Goal: Information Seeking & Learning: Learn about a topic

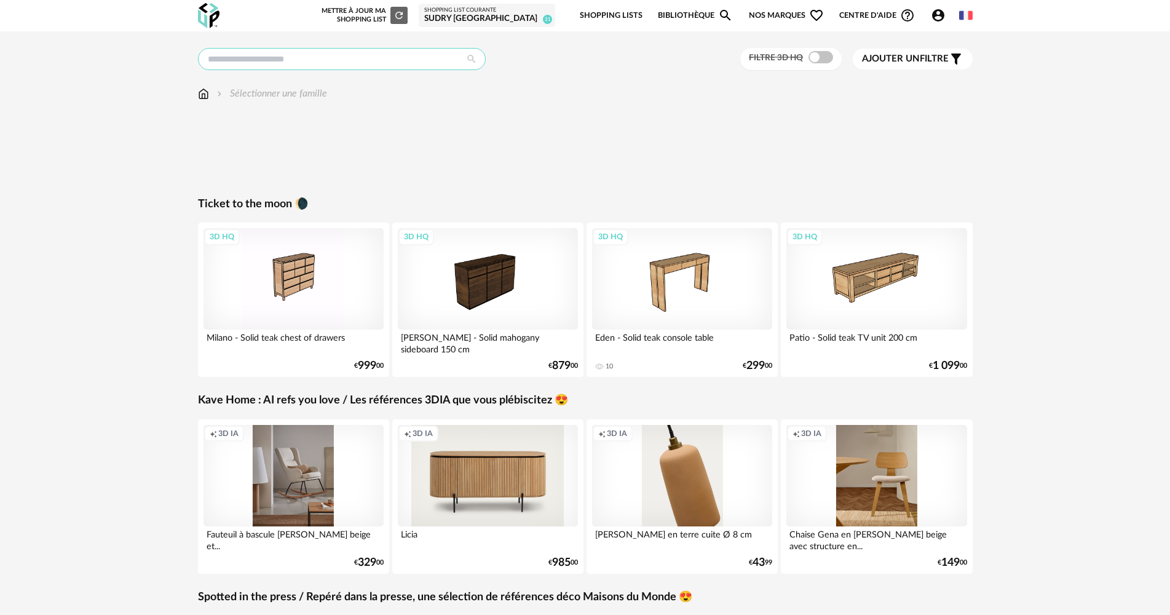
click at [267, 58] on input "text" at bounding box center [342, 59] width 288 height 22
type input "*******"
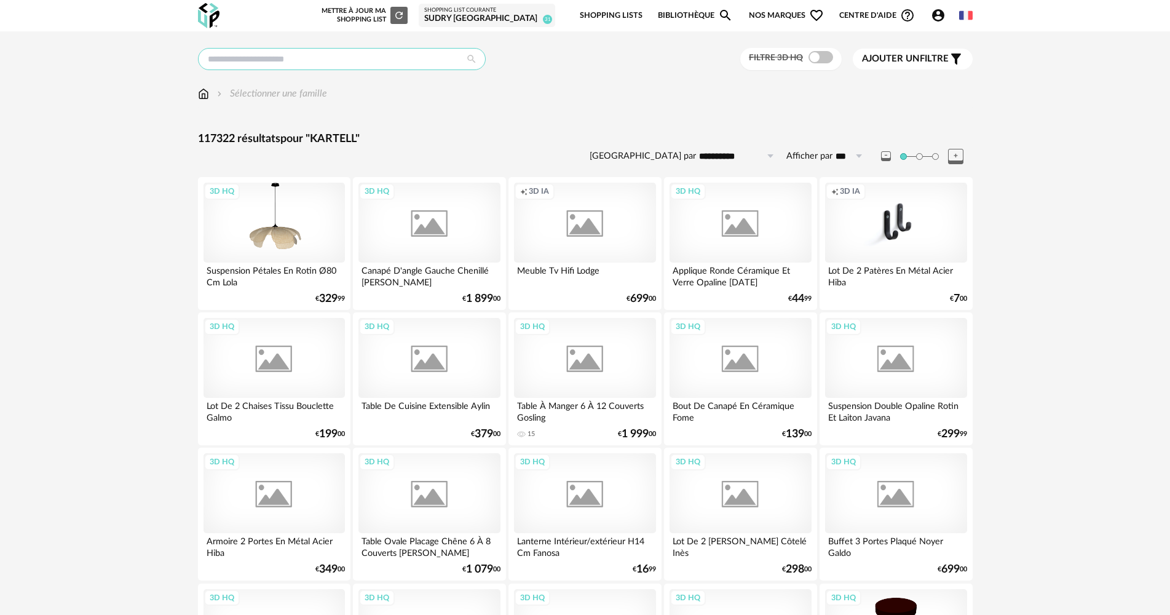
type input "*******"
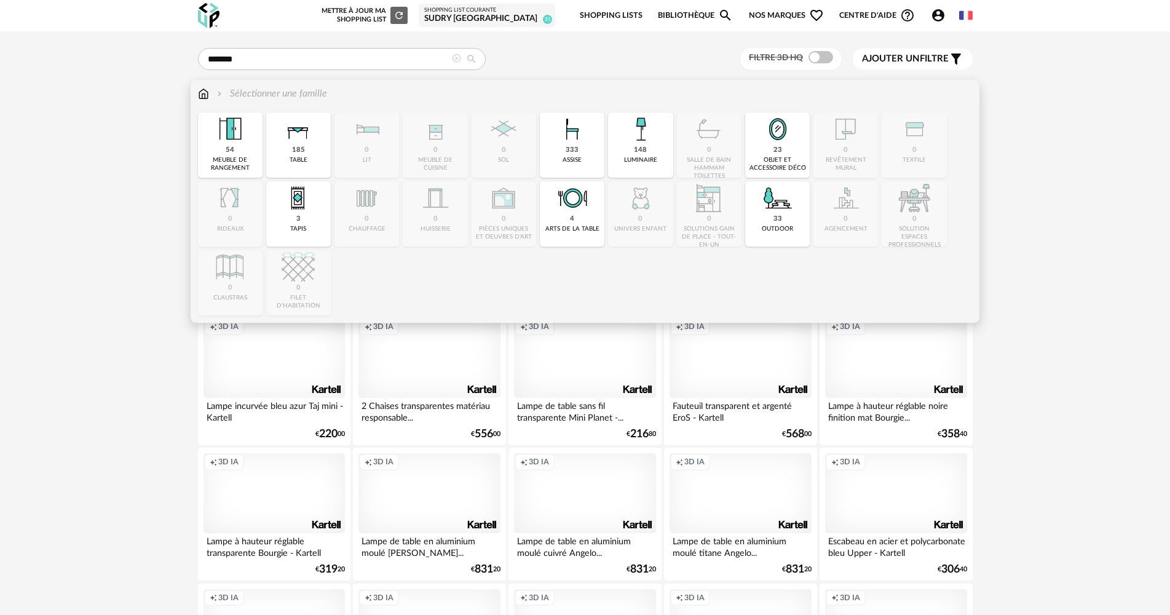
click at [197, 100] on div "Sélectionner une famille Close icon 54 meuble de rangement 185 table 0 lit 0 me…" at bounding box center [585, 201] width 789 height 243
click at [199, 98] on img at bounding box center [203, 94] width 11 height 14
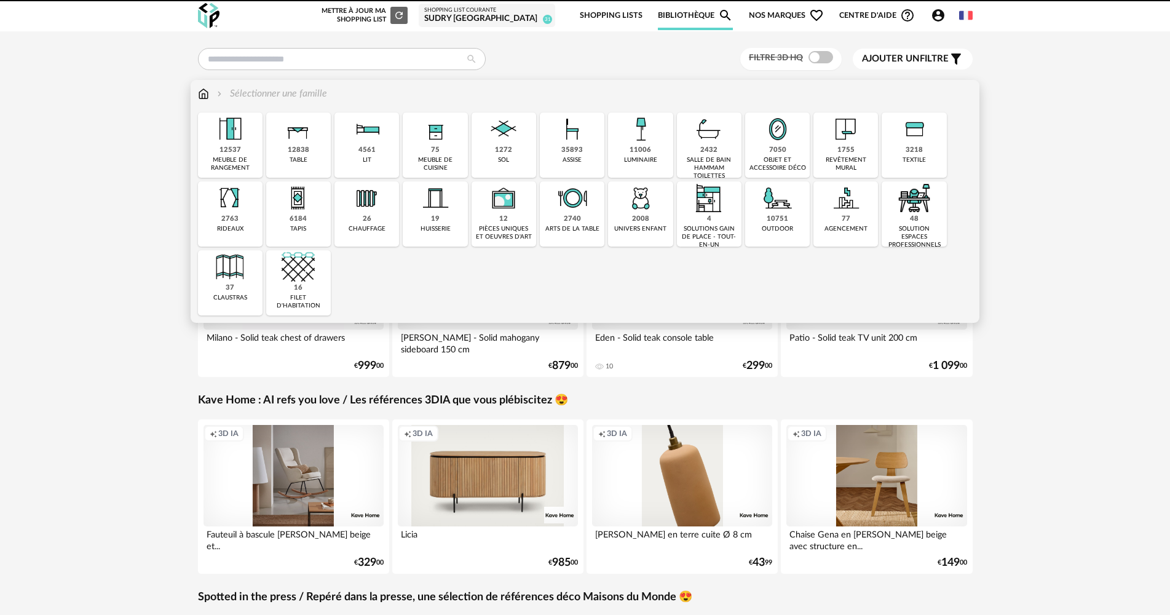
click at [296, 149] on div "12838" at bounding box center [299, 150] width 22 height 9
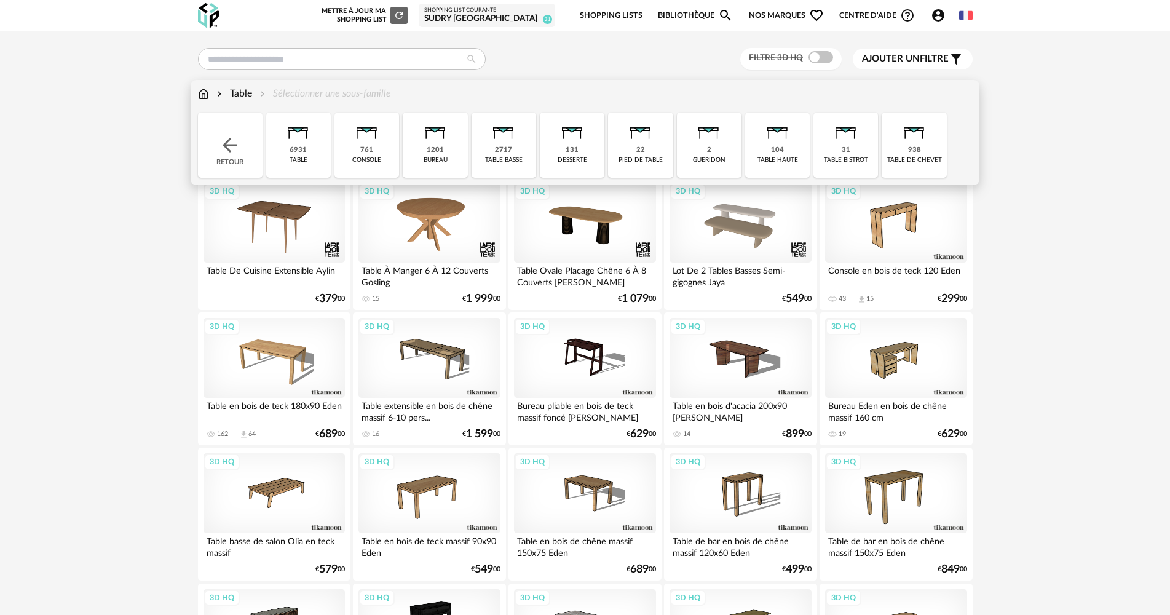
click at [714, 148] on div "2 gueridon" at bounding box center [709, 145] width 65 height 65
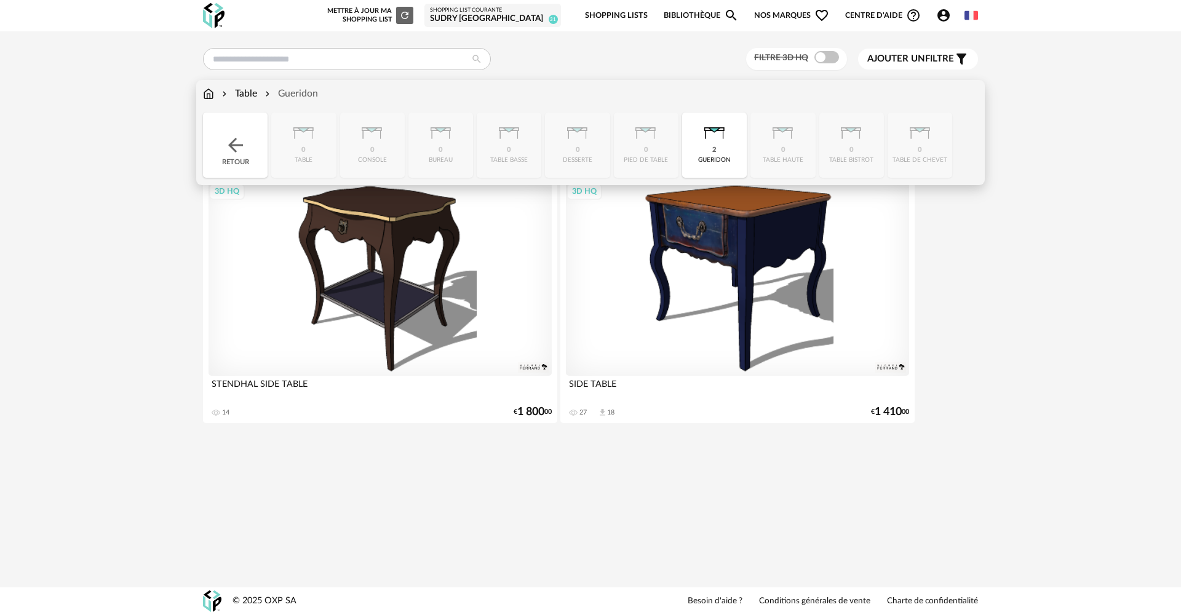
click at [239, 93] on div "Table" at bounding box center [239, 94] width 38 height 14
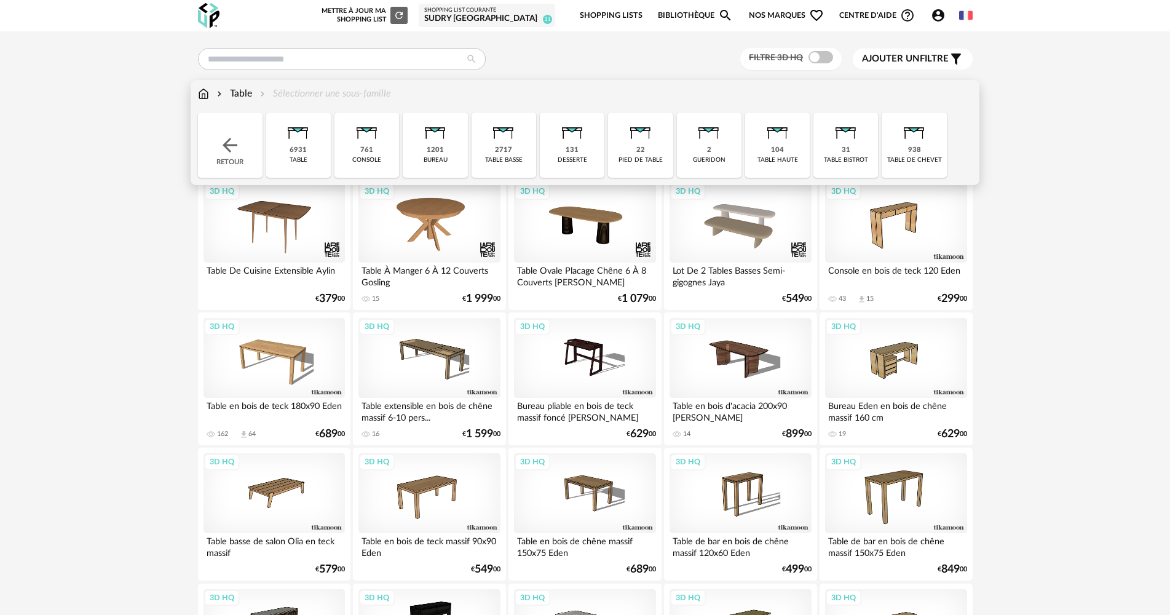
click at [248, 97] on div "Table" at bounding box center [234, 94] width 38 height 14
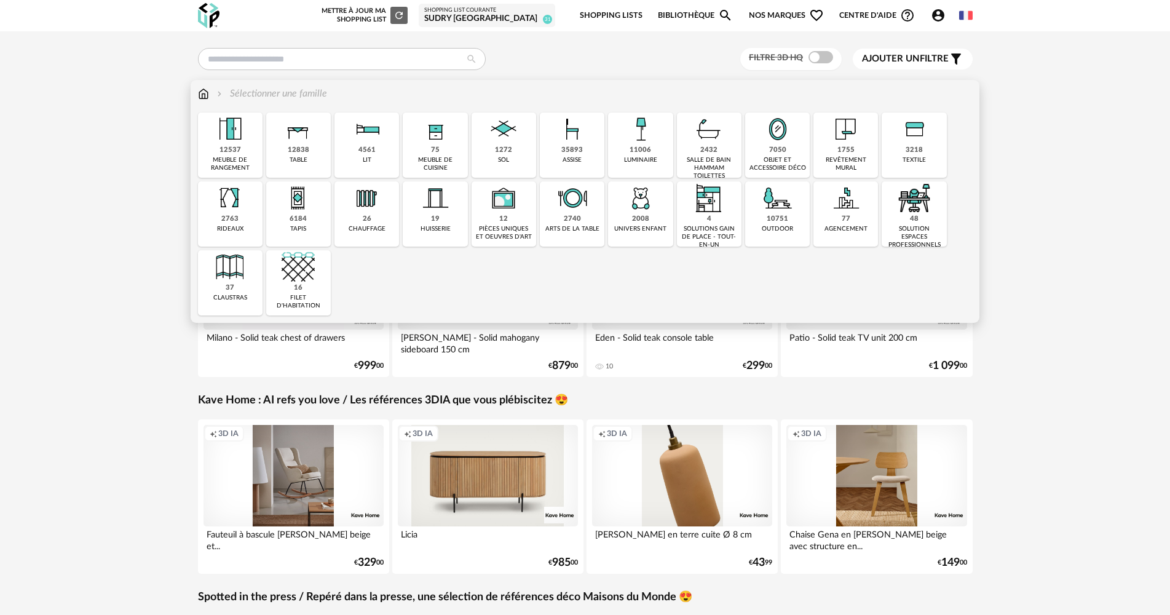
click at [294, 140] on img at bounding box center [298, 129] width 33 height 33
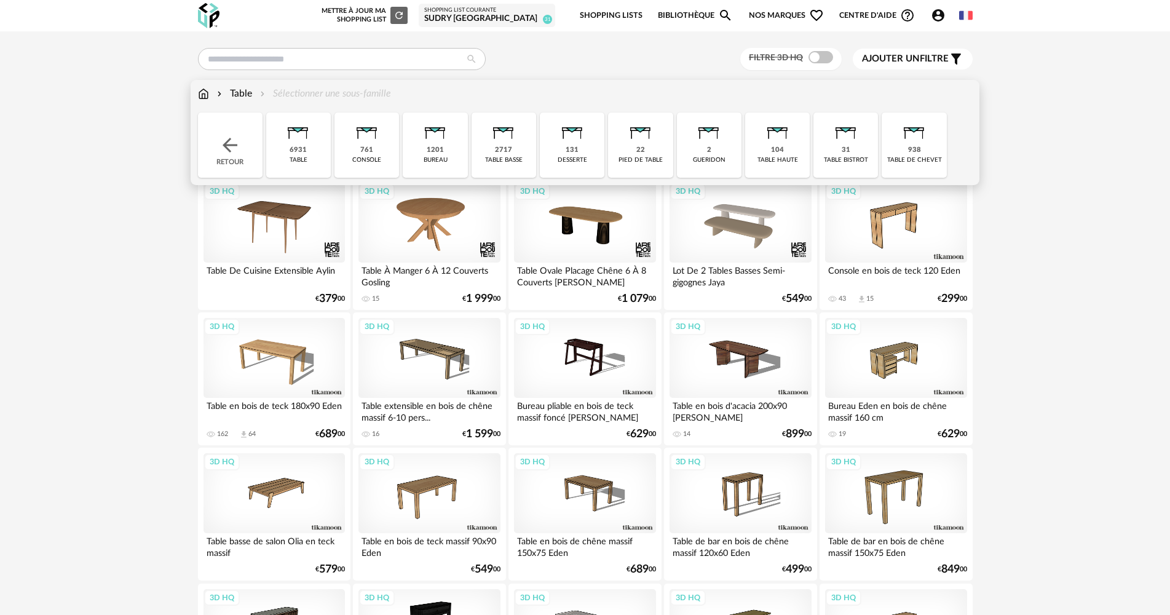
click at [931, 152] on div "938 table de chevet" at bounding box center [914, 145] width 65 height 65
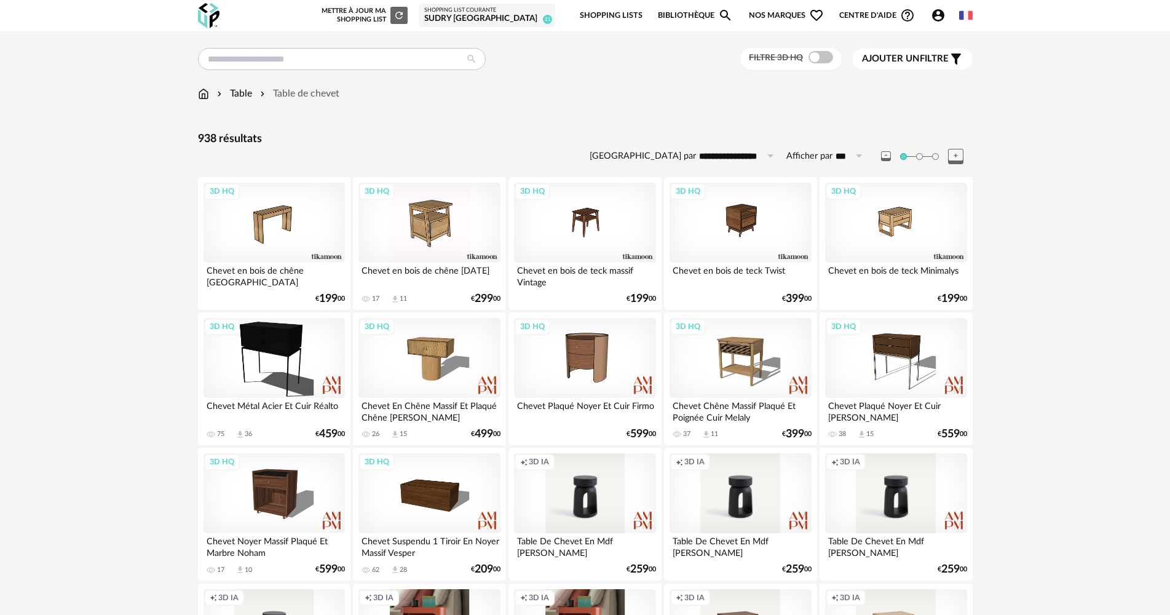
click at [957, 61] on icon "Filter icon" at bounding box center [956, 59] width 10 height 11
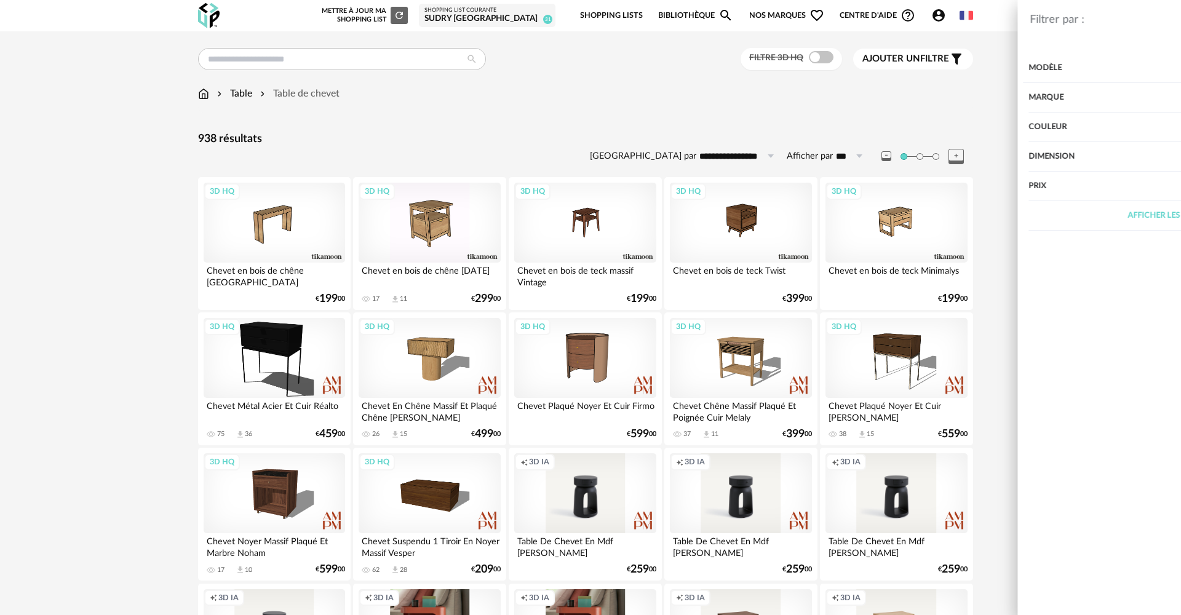
click at [1097, 101] on div "Marque" at bounding box center [997, 98] width 319 height 30
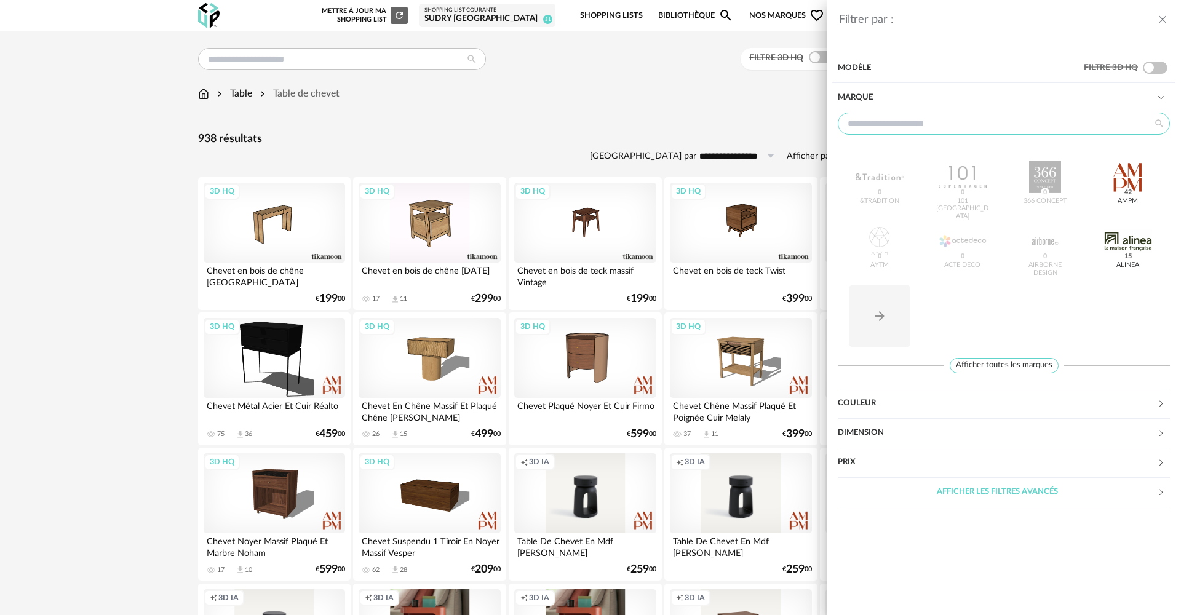
click at [1092, 114] on input "text" at bounding box center [1004, 124] width 332 height 22
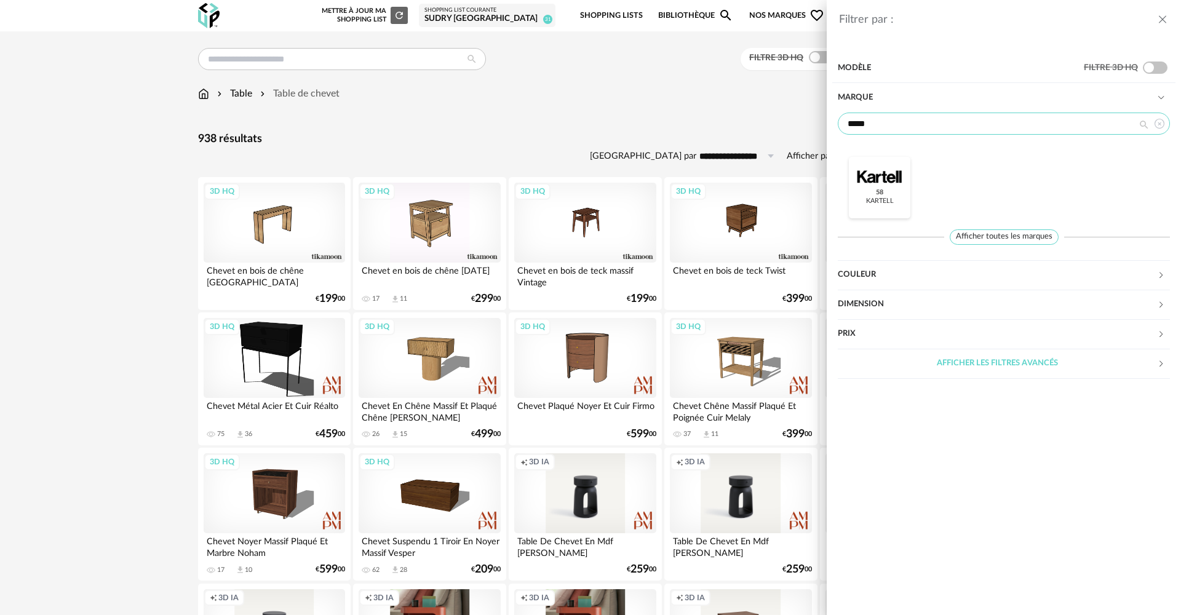
type input "*****"
click at [861, 177] on div at bounding box center [880, 177] width 48 height 32
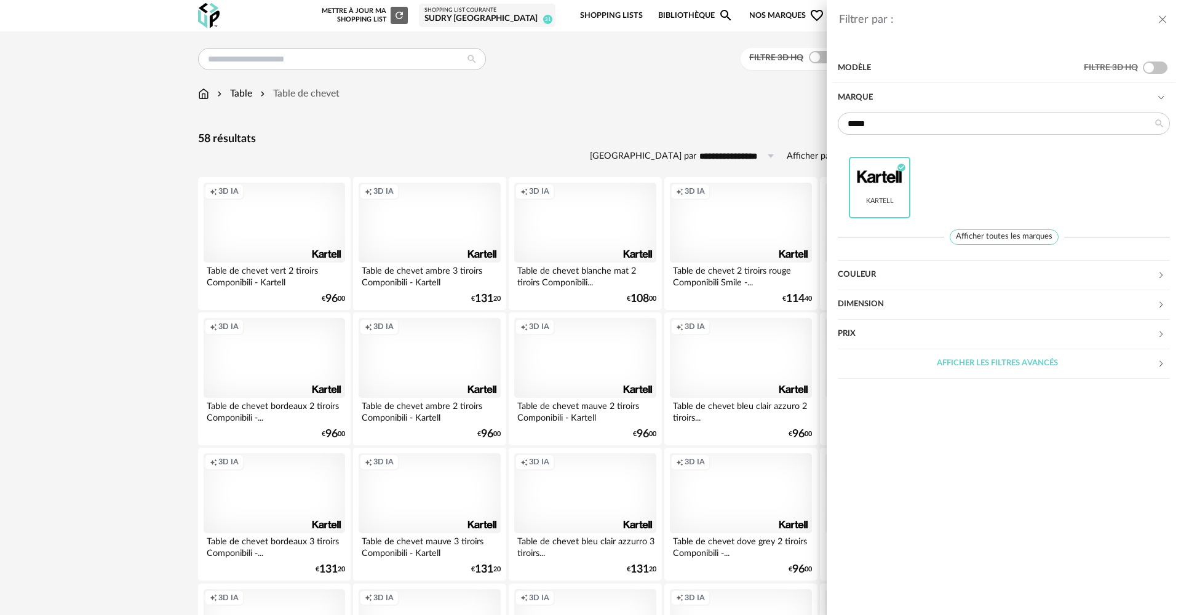
click at [610, 106] on div "Filtrer par : Modèle Filtre 3D HQ Marque ***** Kartell Check Circle icon Affich…" at bounding box center [590, 307] width 1181 height 615
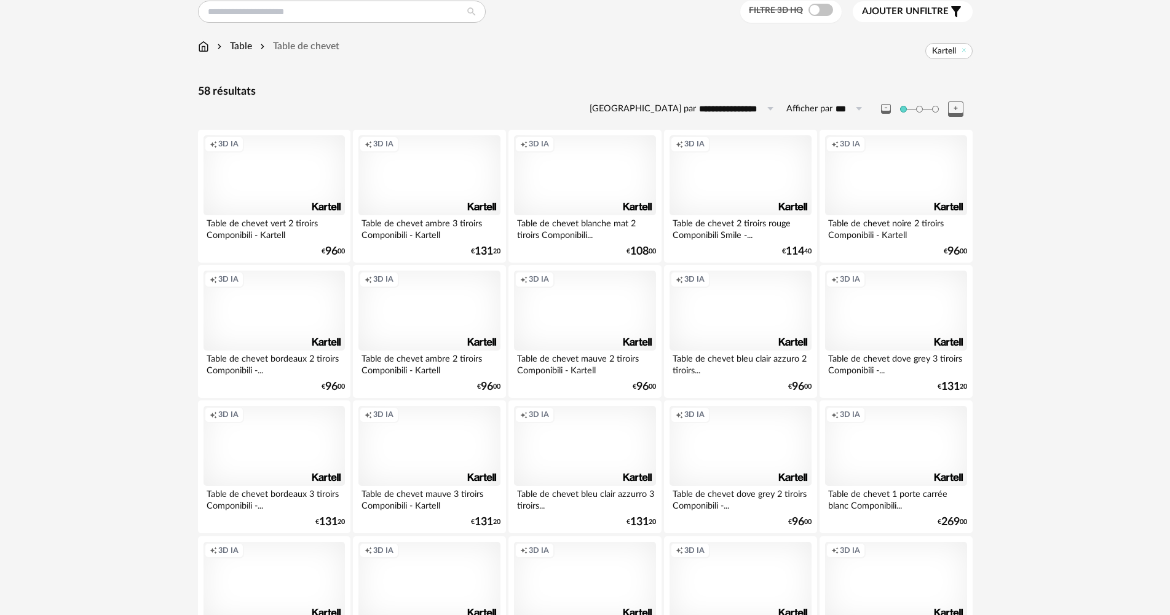
scroll to position [62, 0]
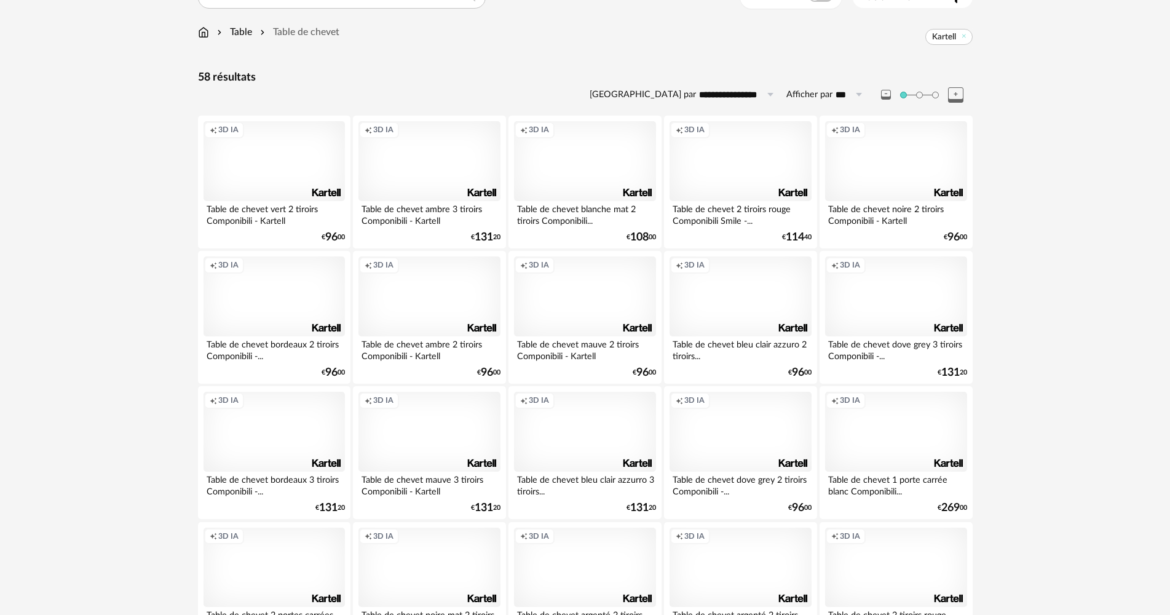
click at [748, 450] on div "Creation icon 3D IA" at bounding box center [740, 432] width 141 height 80
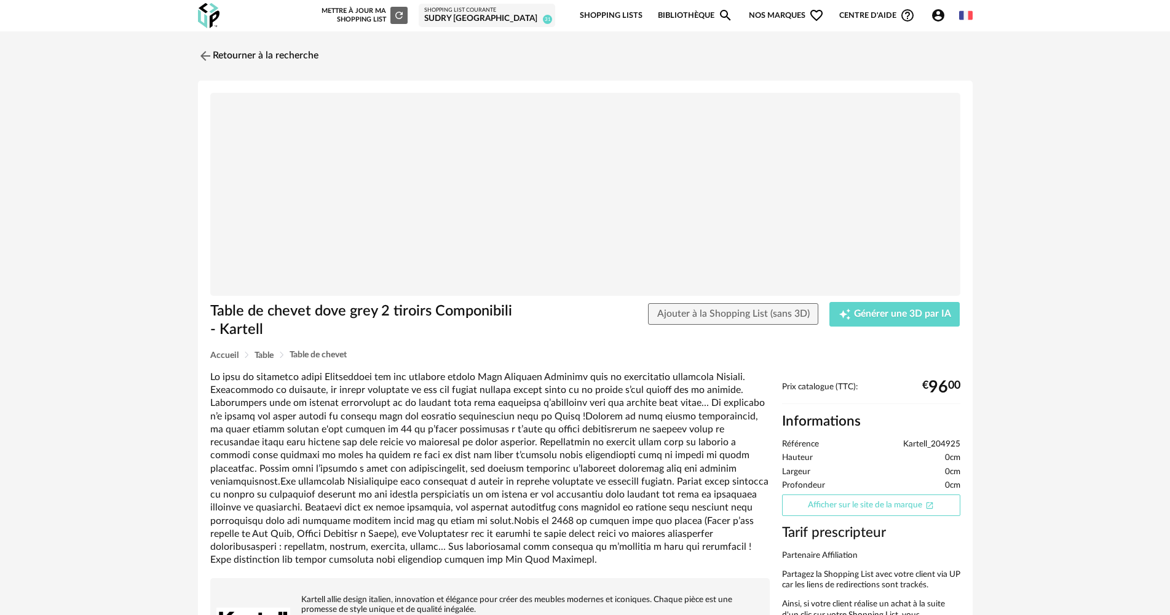
click at [906, 510] on link "Afficher sur le site de la marque Open In New icon" at bounding box center [871, 505] width 178 height 22
click at [726, 319] on button "Ajouter à la Shopping List (sans 3D)" at bounding box center [733, 314] width 171 height 22
